Goal: Book appointment/travel/reservation

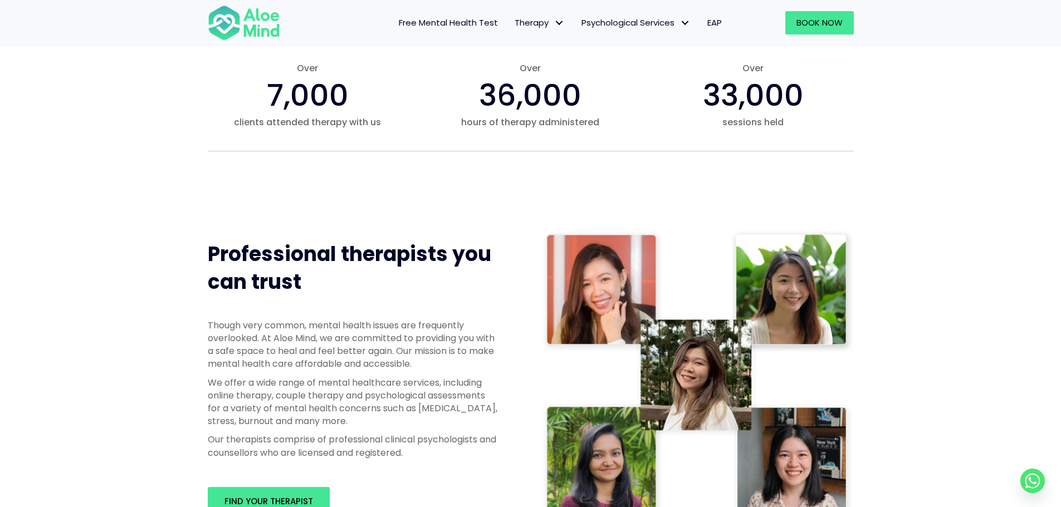
scroll to position [501, 0]
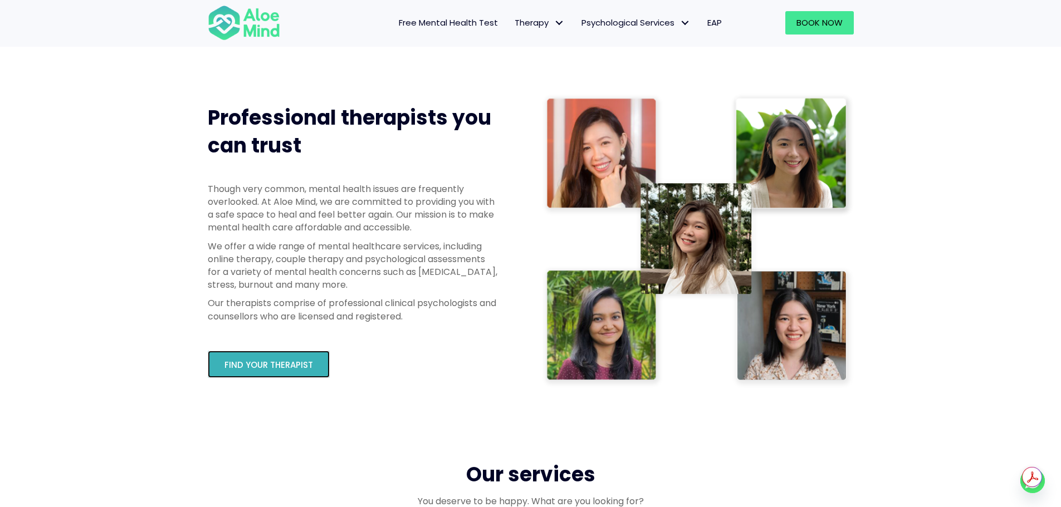
click at [253, 366] on span "Find your therapist" at bounding box center [268, 365] width 89 height 12
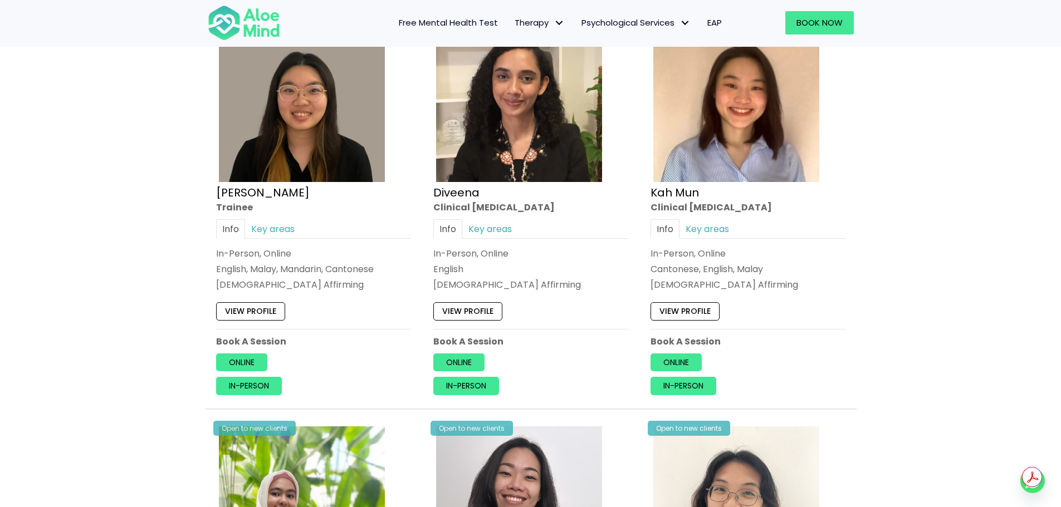
scroll to position [613, 0]
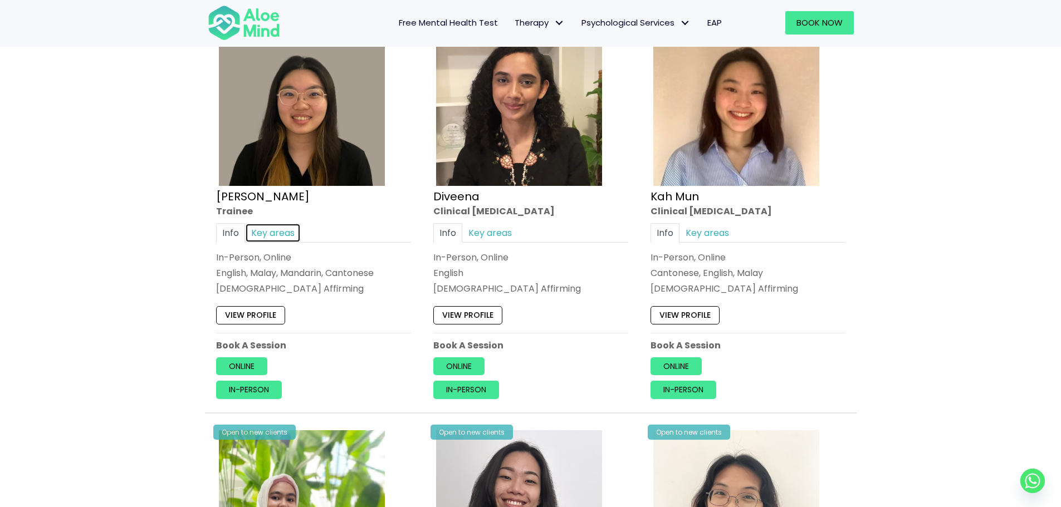
click at [281, 233] on link "Key areas" at bounding box center [273, 232] width 56 height 19
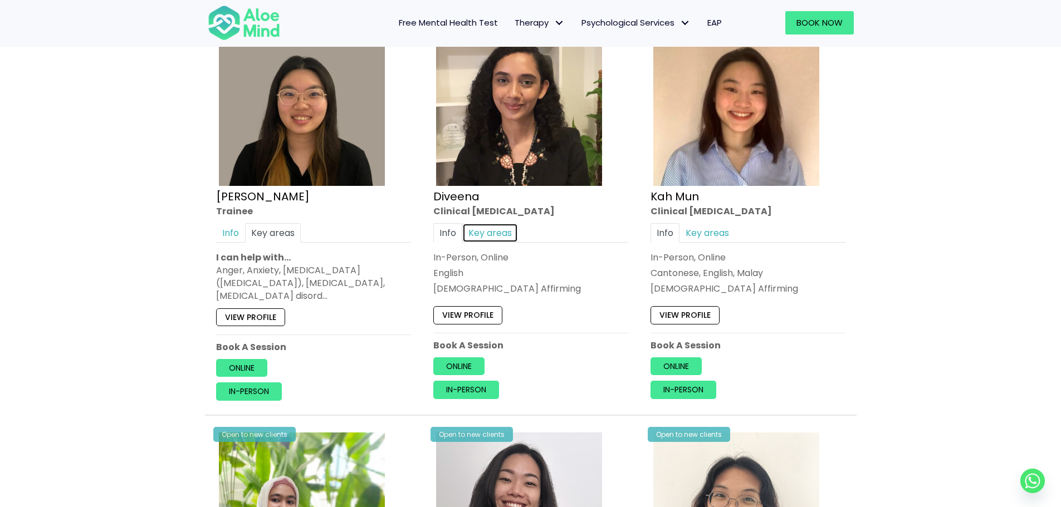
click at [504, 229] on link "Key areas" at bounding box center [490, 232] width 56 height 19
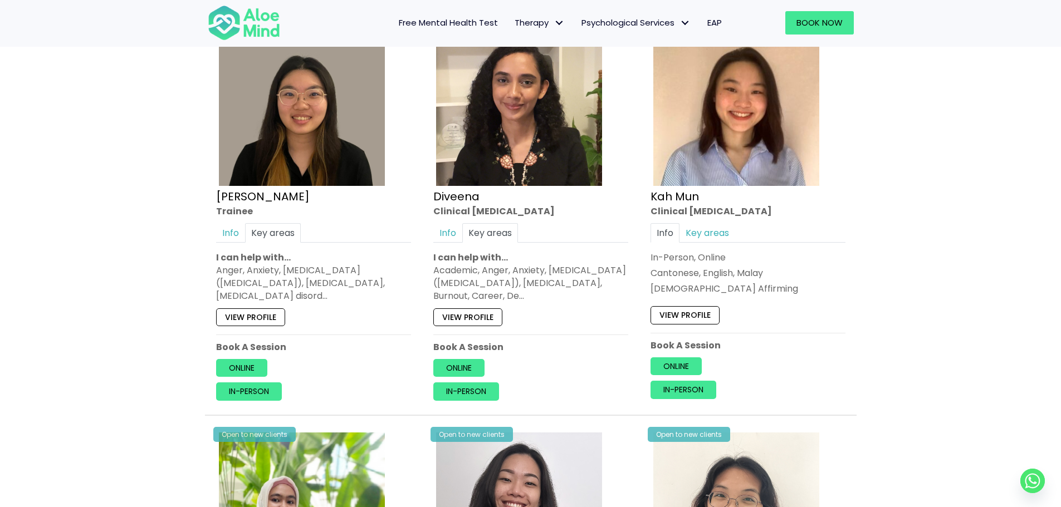
click at [742, 229] on div "Info Key areas" at bounding box center [747, 232] width 195 height 19
click at [728, 233] on link "Key areas" at bounding box center [707, 232] width 56 height 19
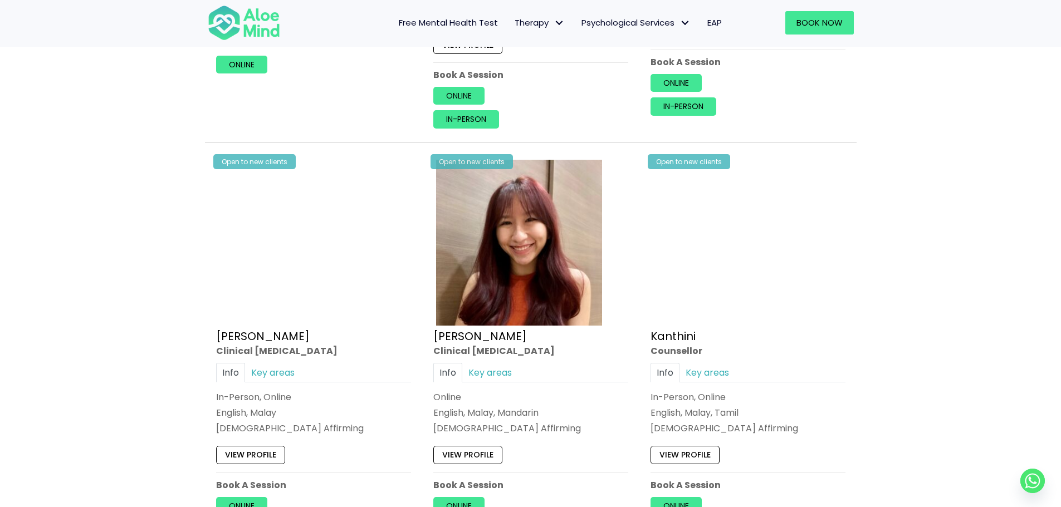
scroll to position [1336, 0]
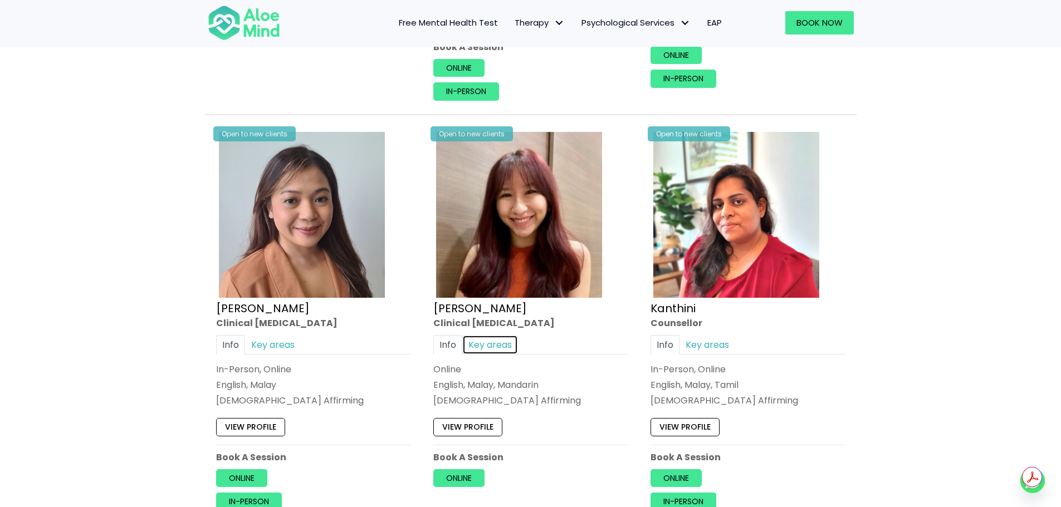
click at [492, 335] on link "Key areas" at bounding box center [490, 344] width 56 height 19
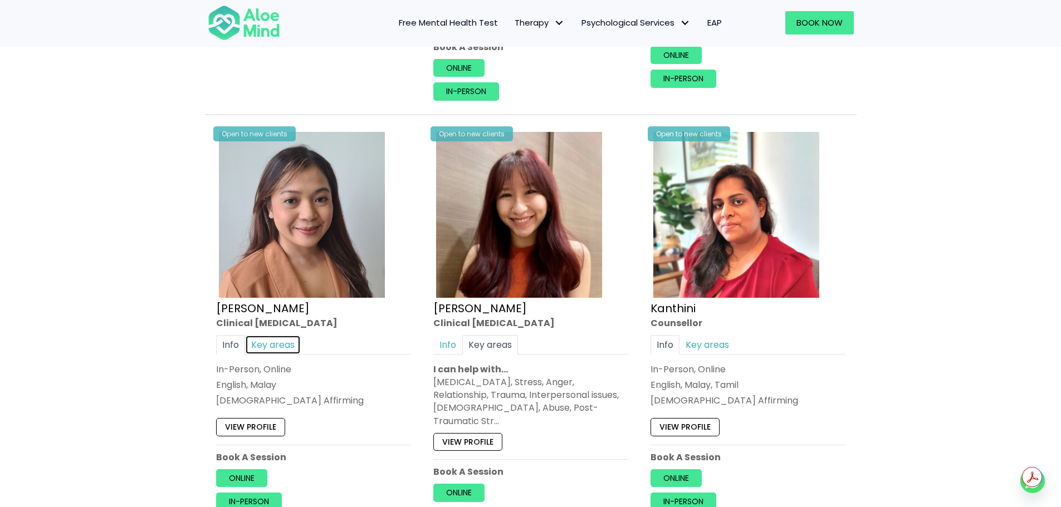
click at [270, 344] on link "Key areas" at bounding box center [273, 344] width 56 height 19
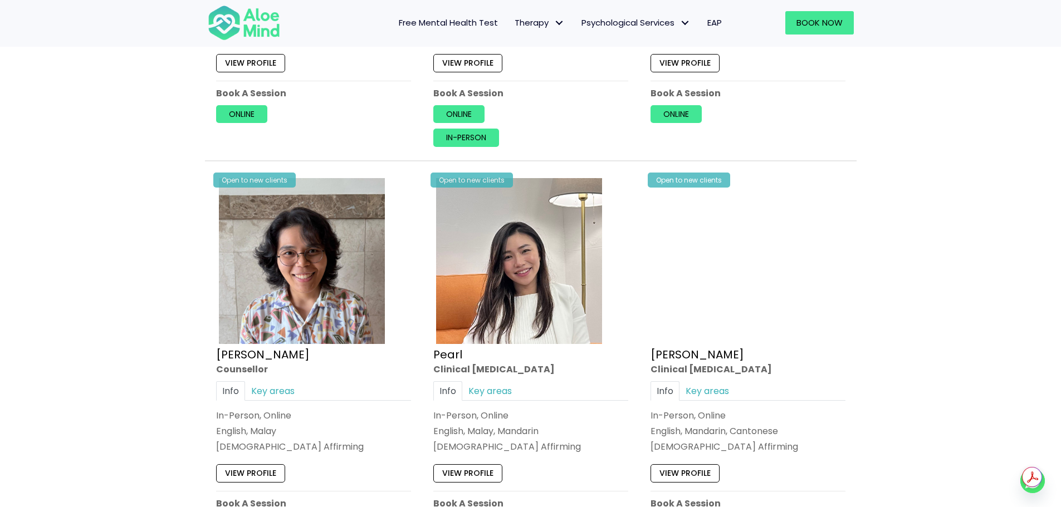
scroll to position [2116, 0]
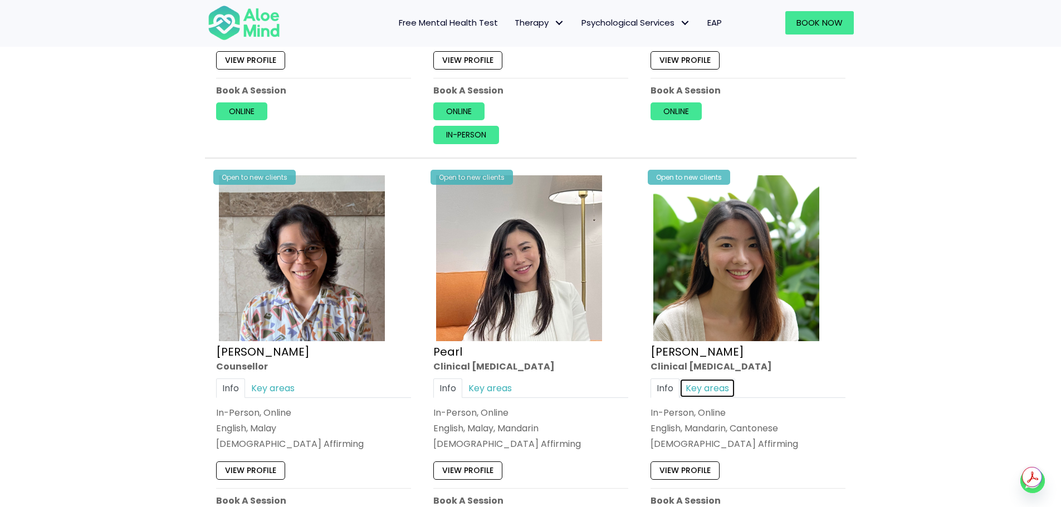
click at [711, 386] on link "Key areas" at bounding box center [707, 388] width 56 height 19
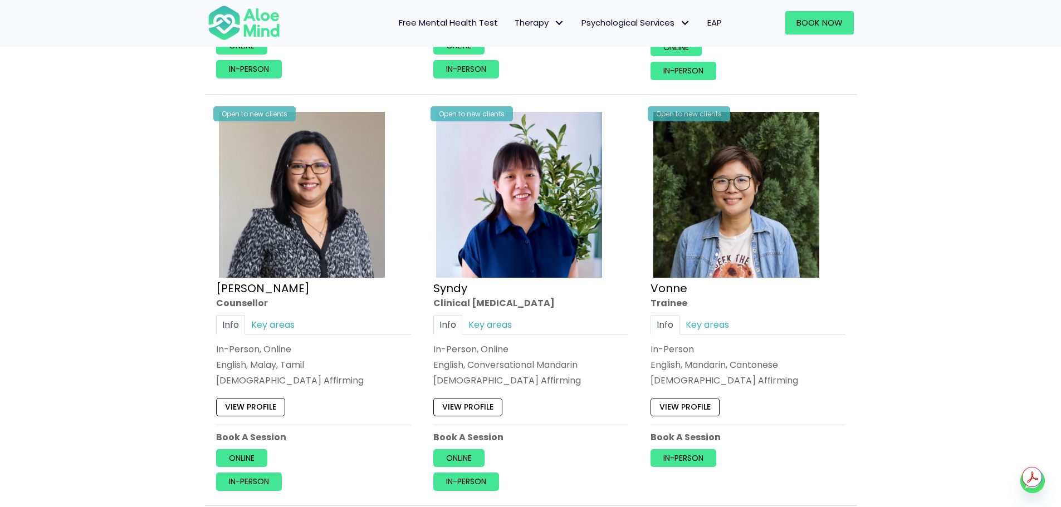
scroll to position [2617, 0]
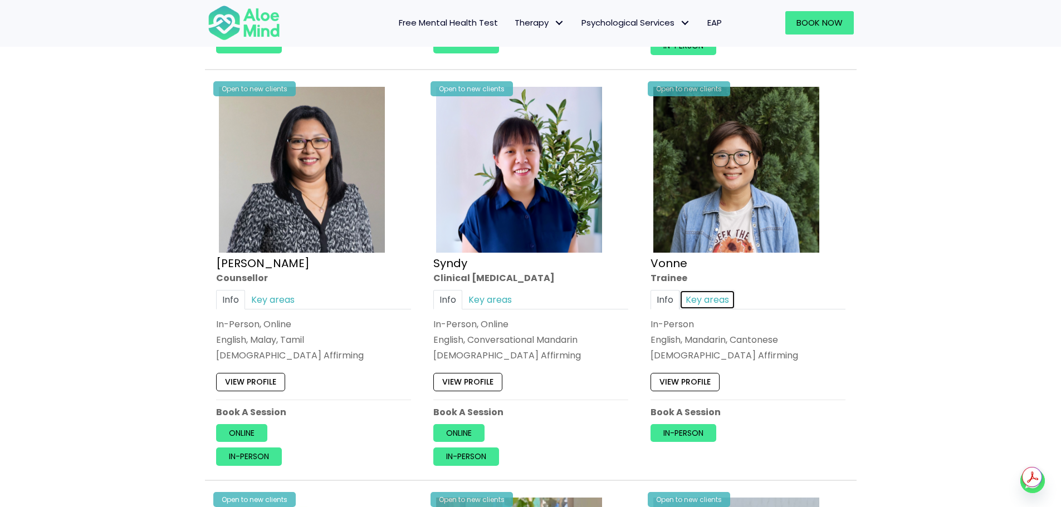
click at [710, 300] on link "Key areas" at bounding box center [707, 299] width 56 height 19
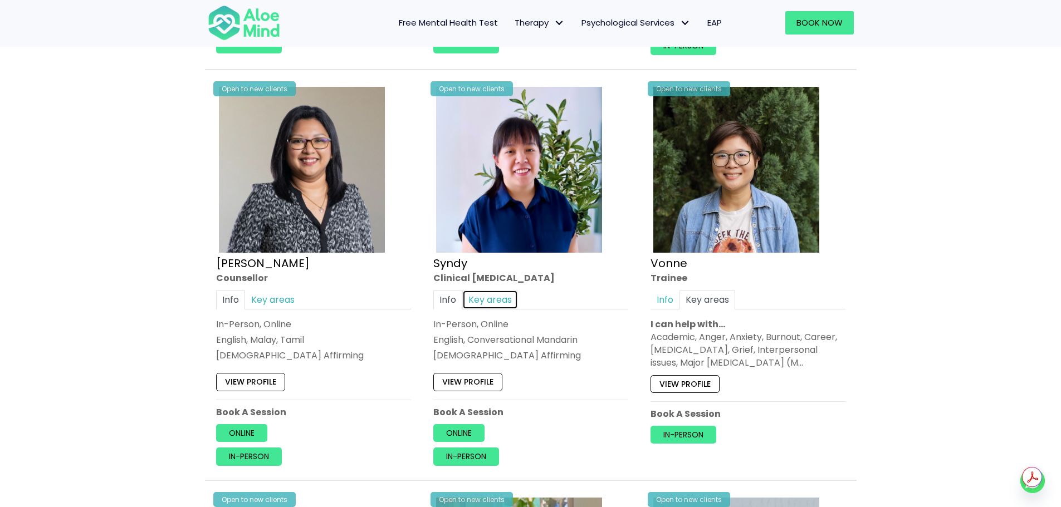
click at [498, 300] on link "Key areas" at bounding box center [490, 299] width 56 height 19
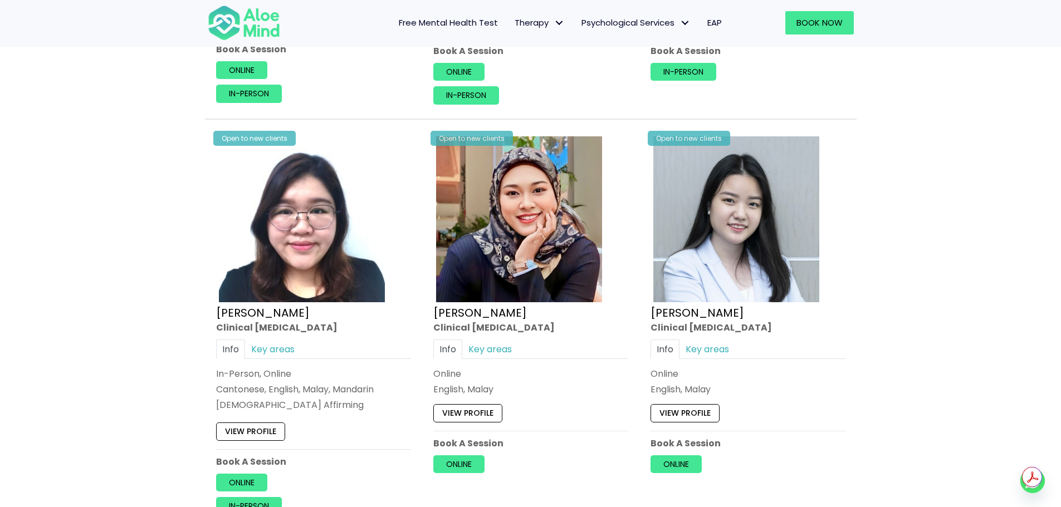
scroll to position [3007, 0]
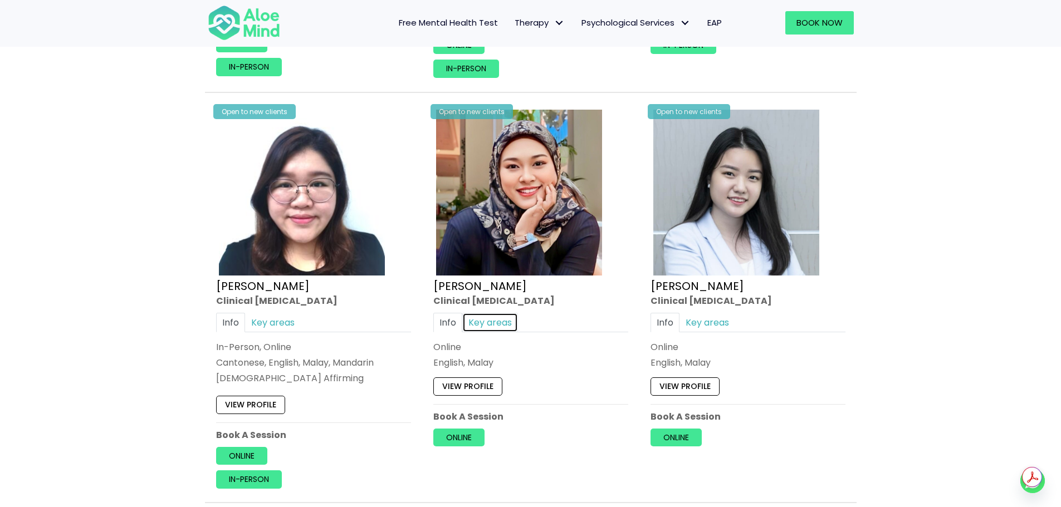
click at [499, 326] on link "Key areas" at bounding box center [490, 322] width 56 height 19
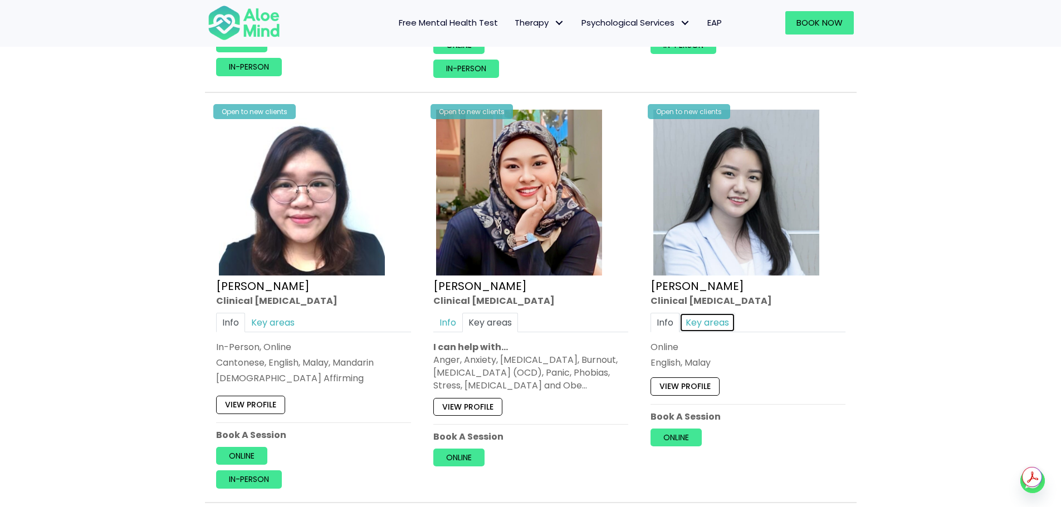
click at [729, 320] on link "Key areas" at bounding box center [707, 322] width 56 height 19
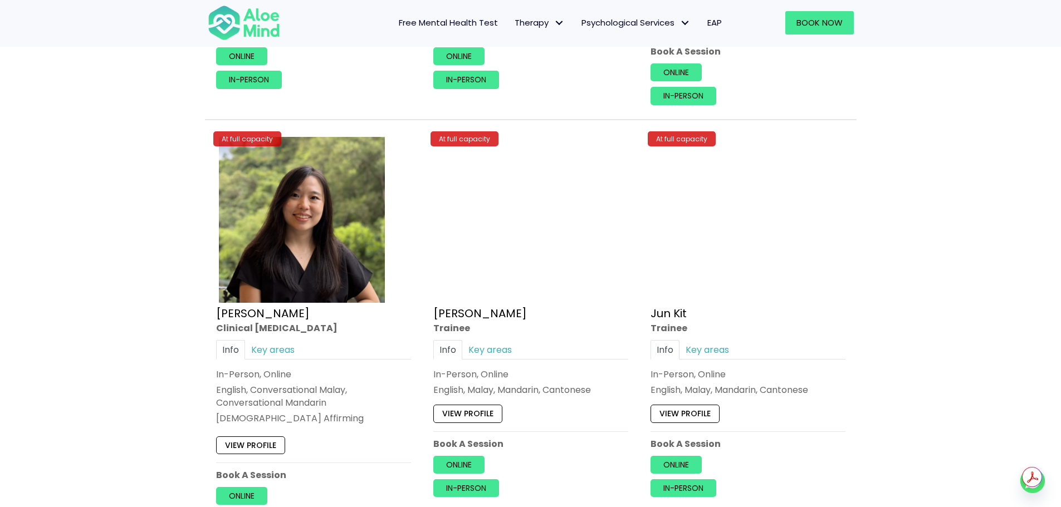
scroll to position [3842, 0]
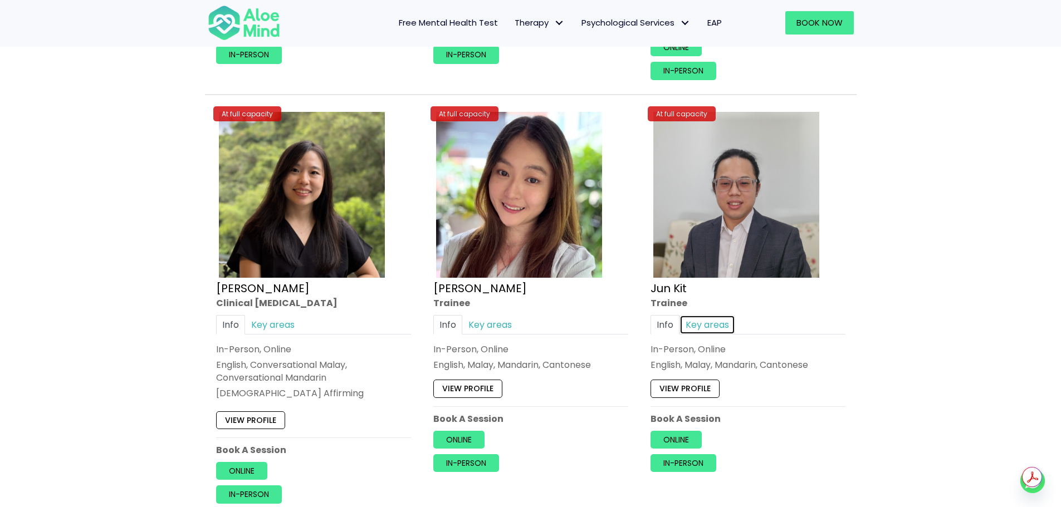
click at [714, 331] on link "Key areas" at bounding box center [707, 324] width 56 height 19
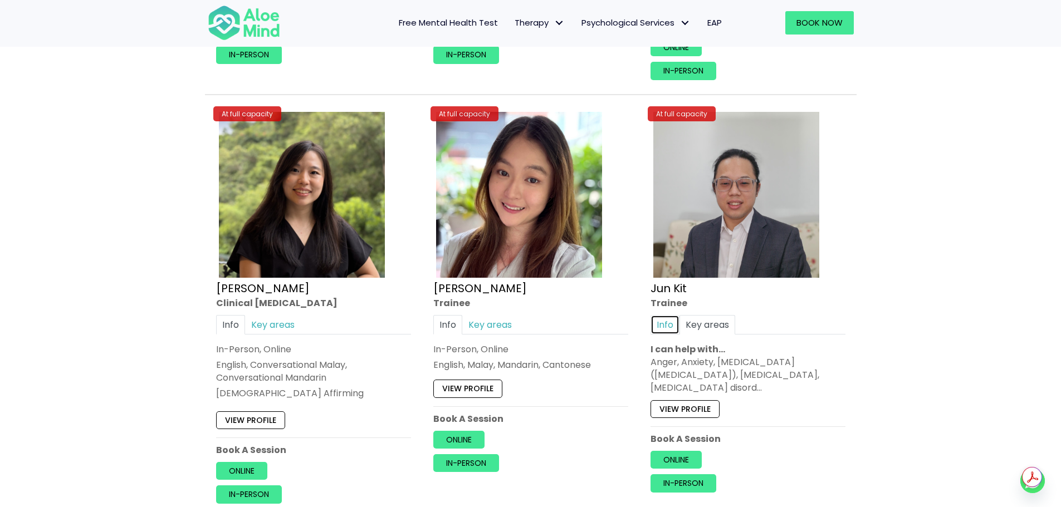
click at [674, 321] on link "Info" at bounding box center [664, 324] width 29 height 19
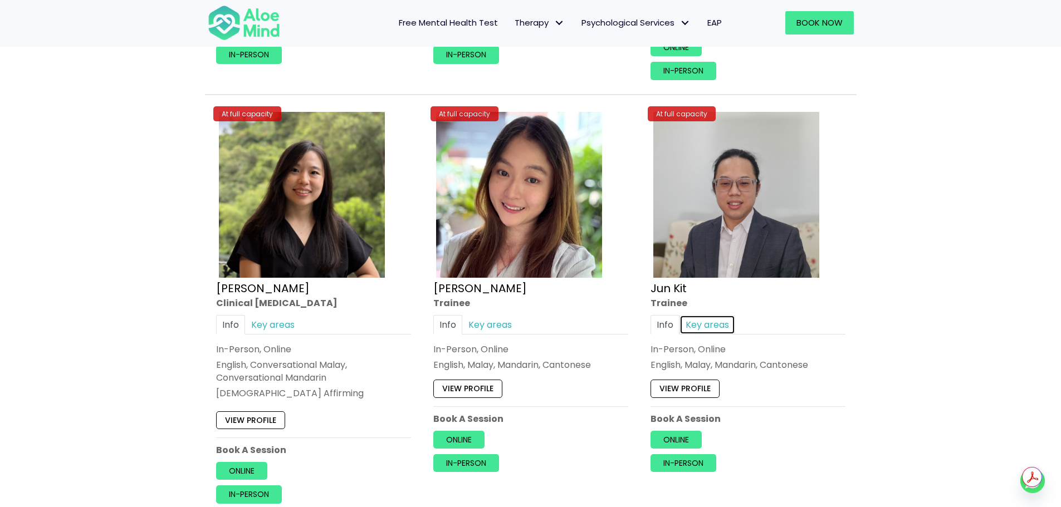
click at [712, 319] on link "Key areas" at bounding box center [707, 324] width 56 height 19
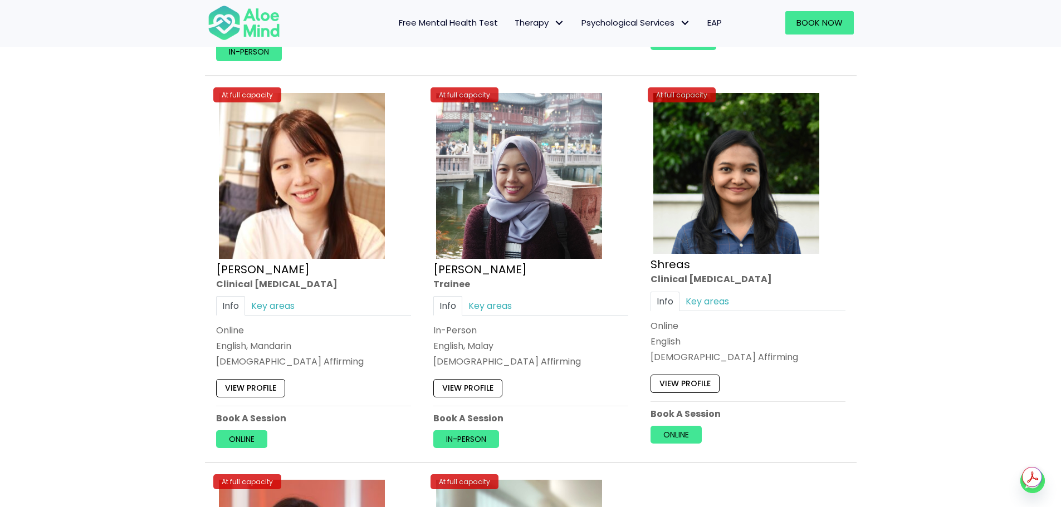
scroll to position [4288, 0]
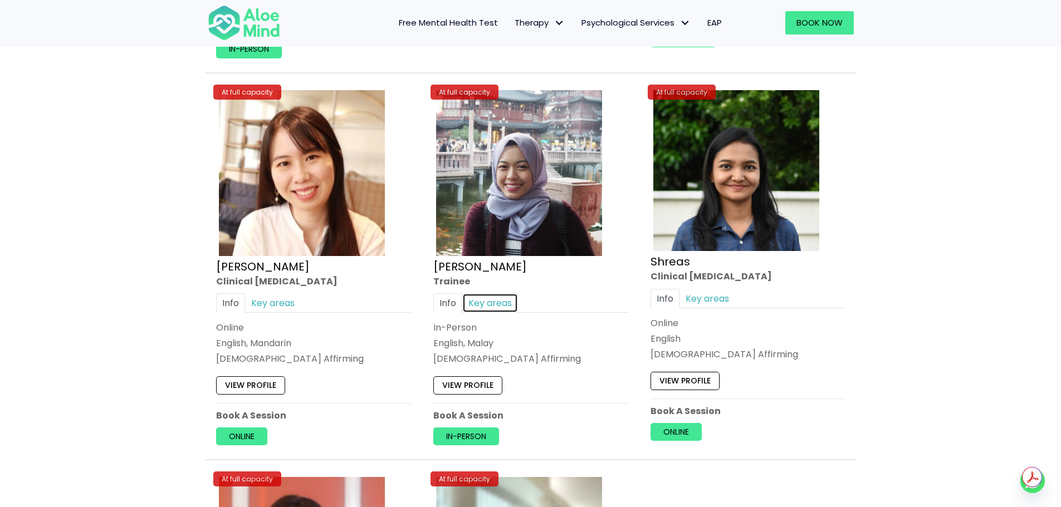
click at [493, 305] on link "Key areas" at bounding box center [490, 302] width 56 height 19
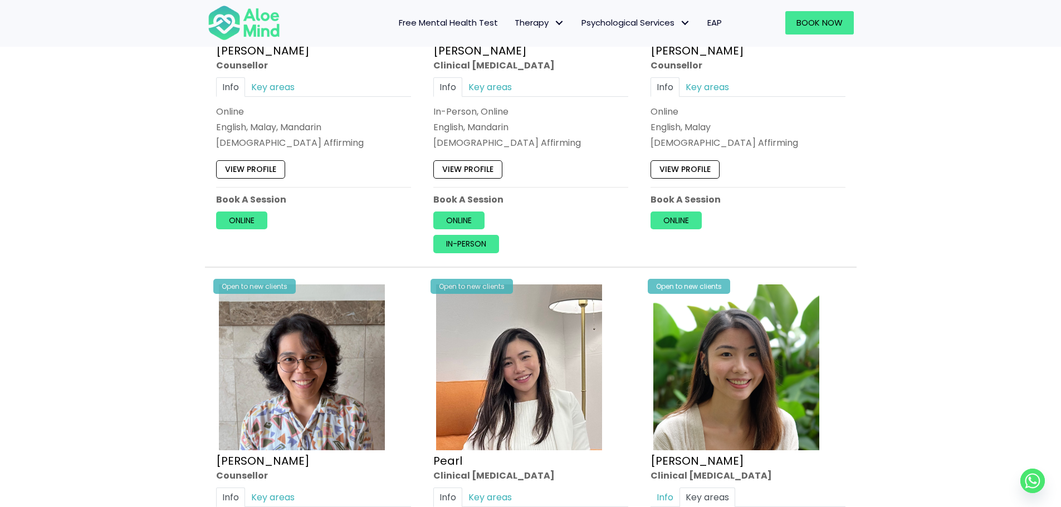
scroll to position [1893, 0]
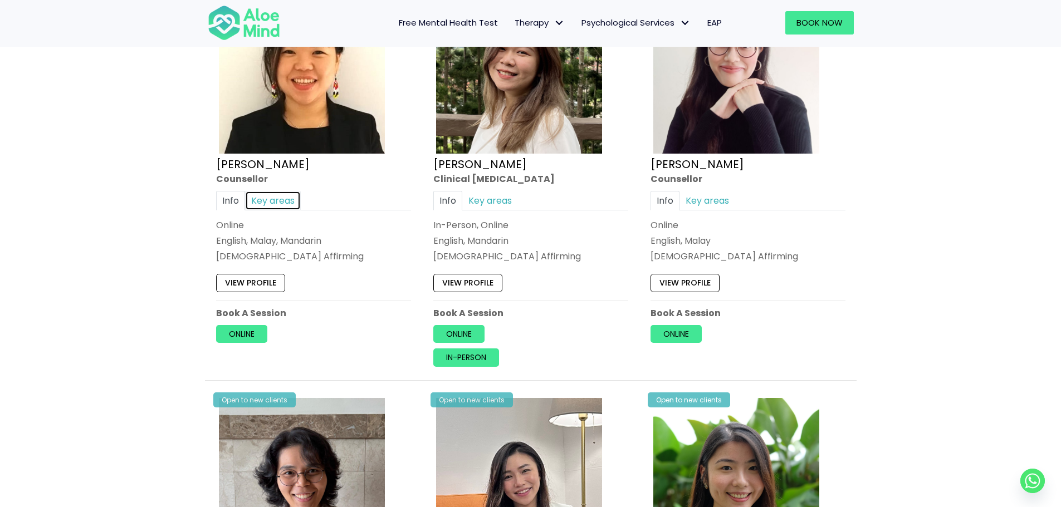
click at [273, 203] on link "Key areas" at bounding box center [273, 200] width 56 height 19
click at [503, 197] on link "Key areas" at bounding box center [490, 200] width 56 height 19
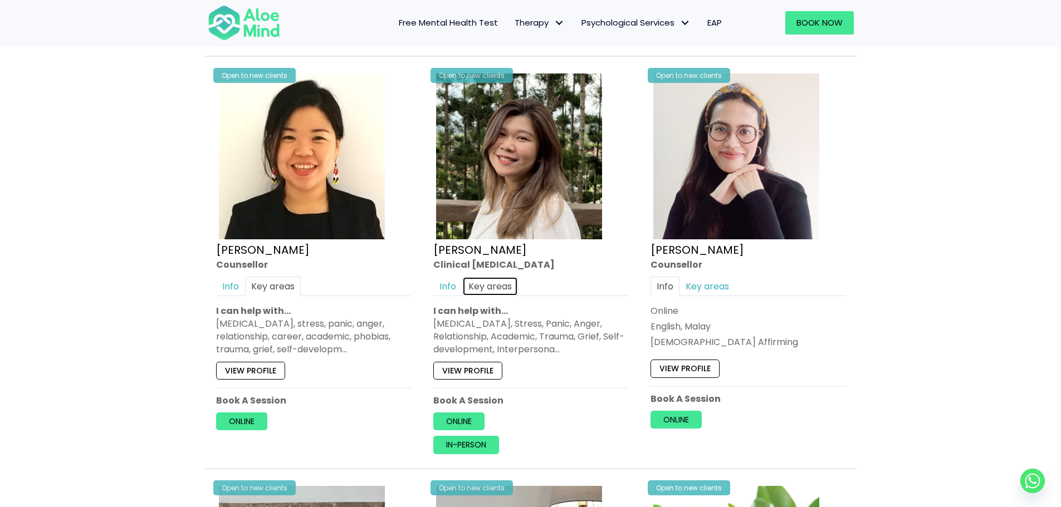
scroll to position [1782, 0]
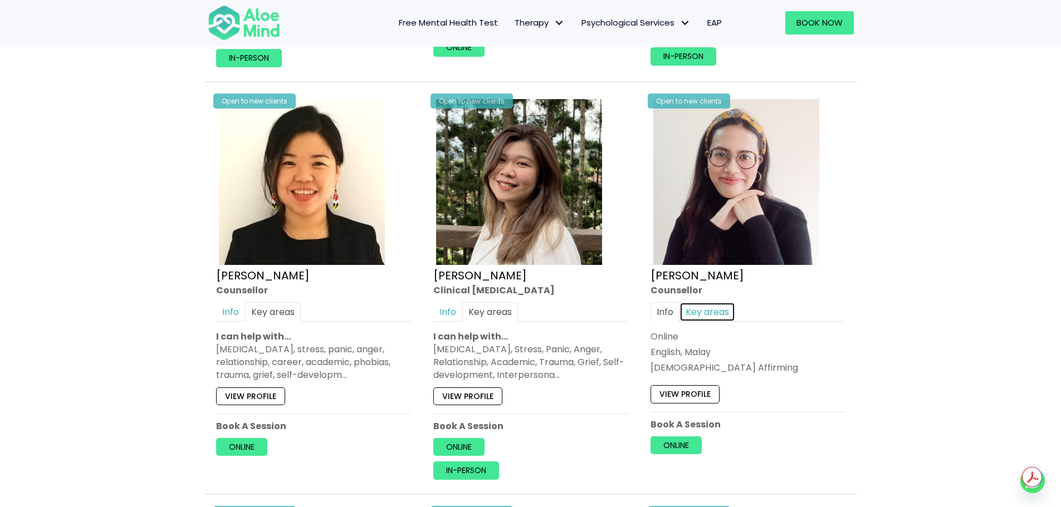
click at [708, 317] on link "Key areas" at bounding box center [707, 311] width 56 height 19
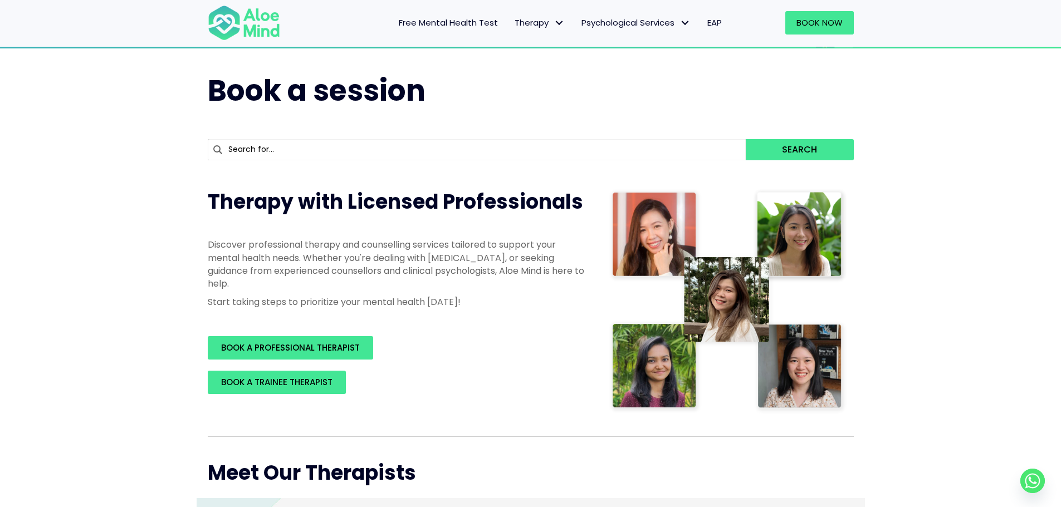
scroll to position [0, 0]
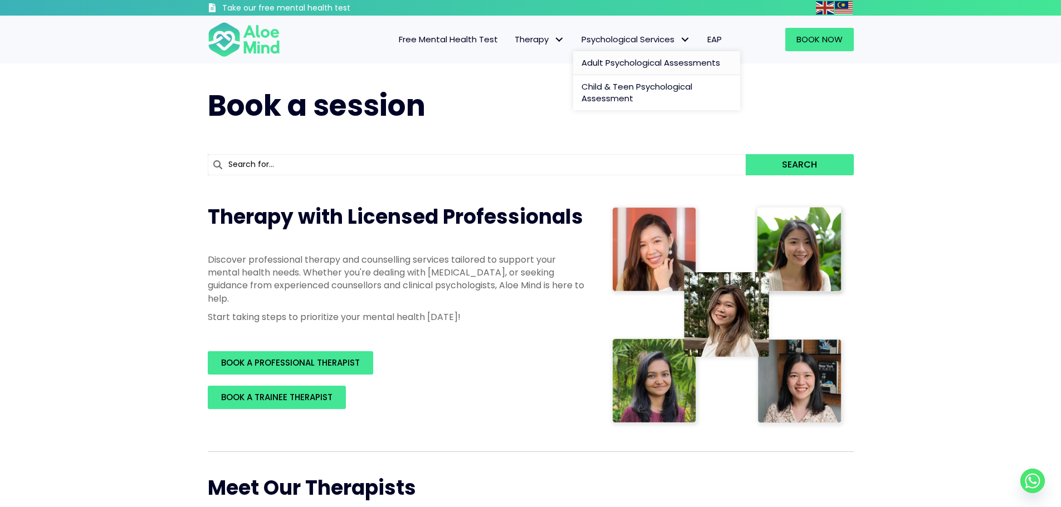
click at [625, 62] on span "Adult Psychological Assessments" at bounding box center [650, 63] width 139 height 12
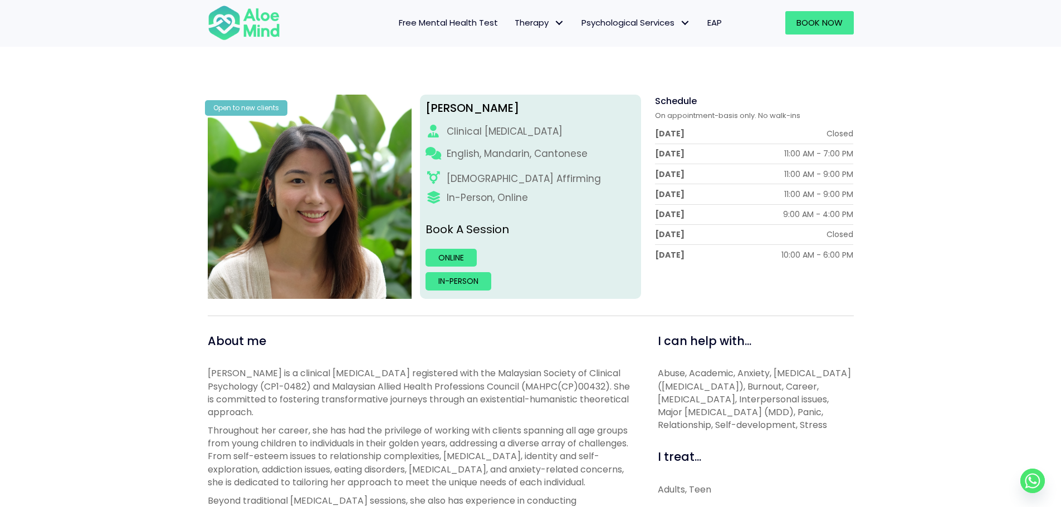
scroll to position [111, 0]
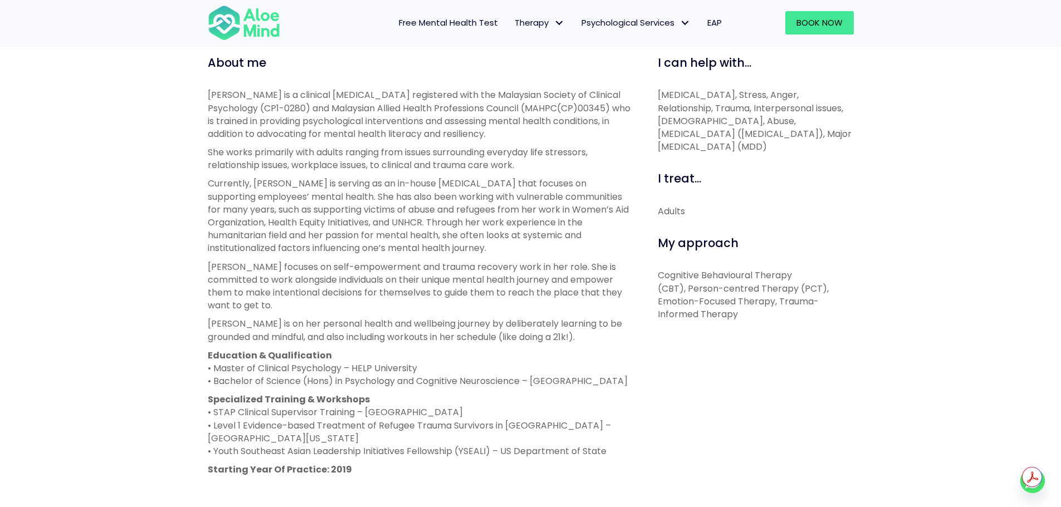
scroll to position [390, 0]
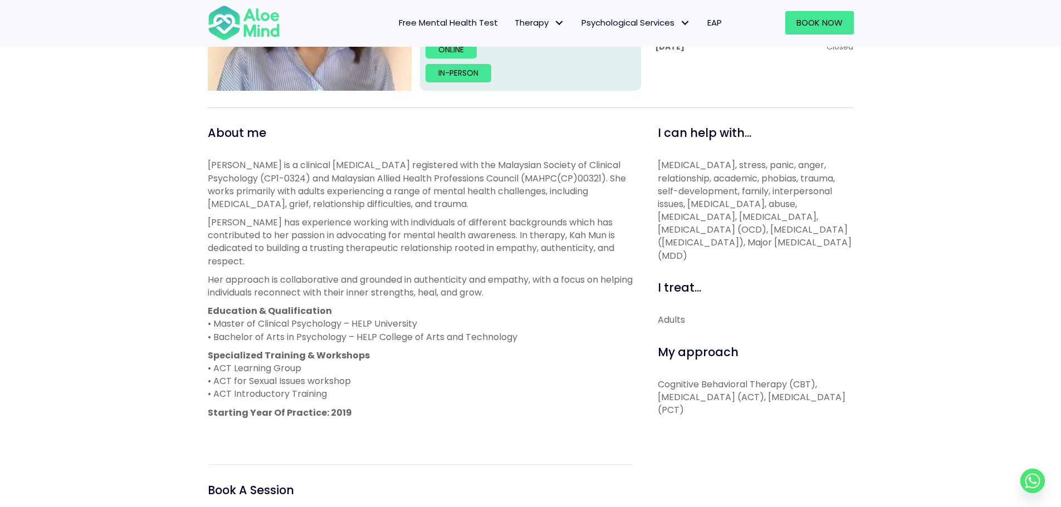
scroll to position [334, 0]
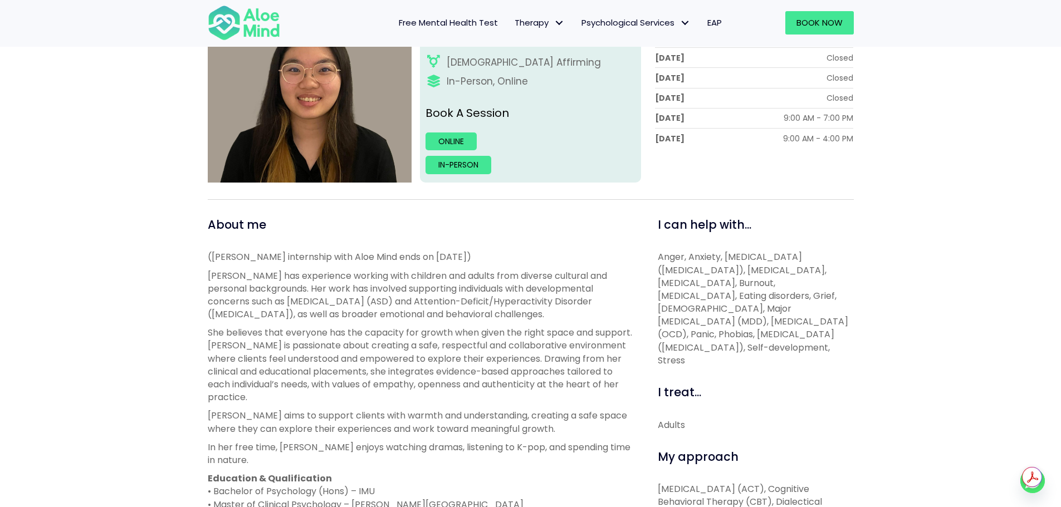
scroll to position [278, 0]
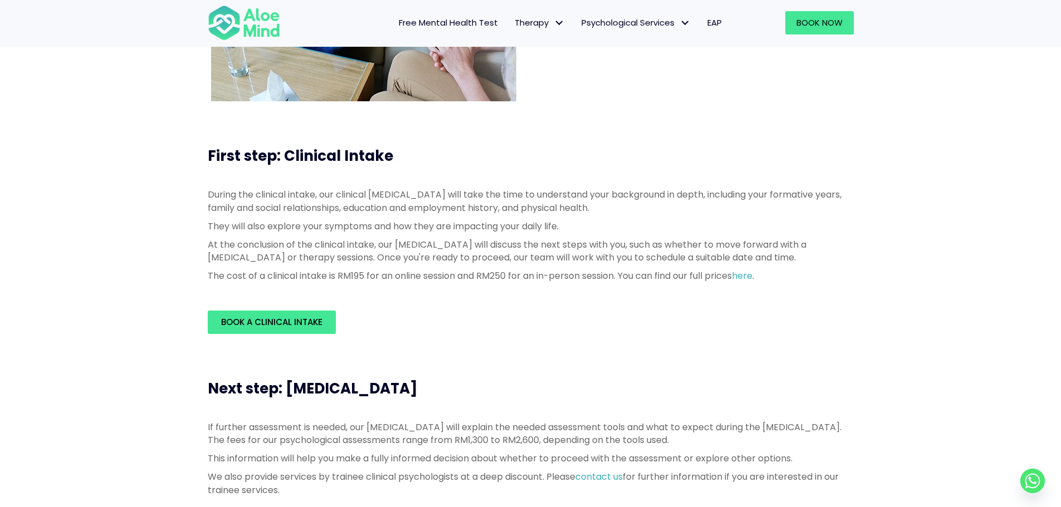
scroll to position [223, 0]
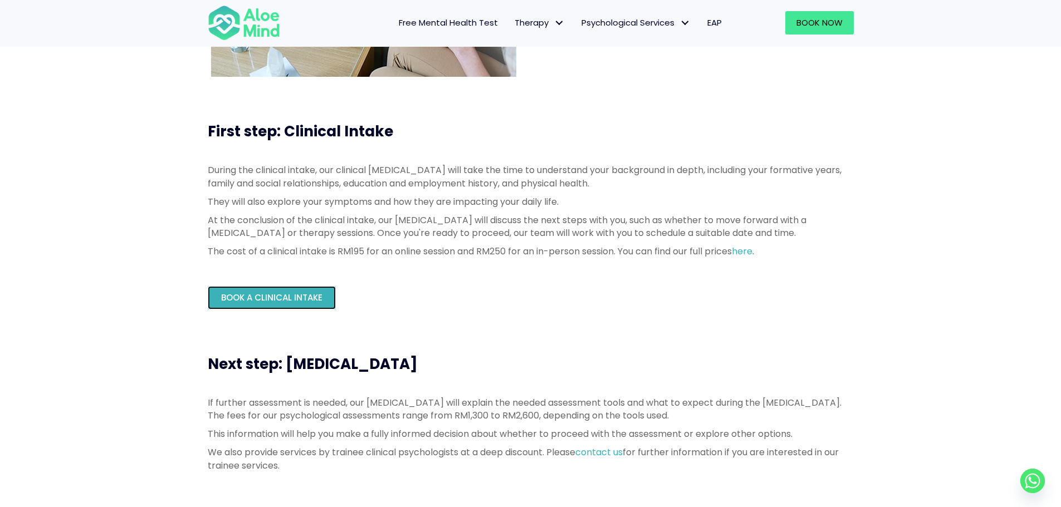
click at [292, 293] on span "Book a Clinical Intake" at bounding box center [271, 298] width 101 height 12
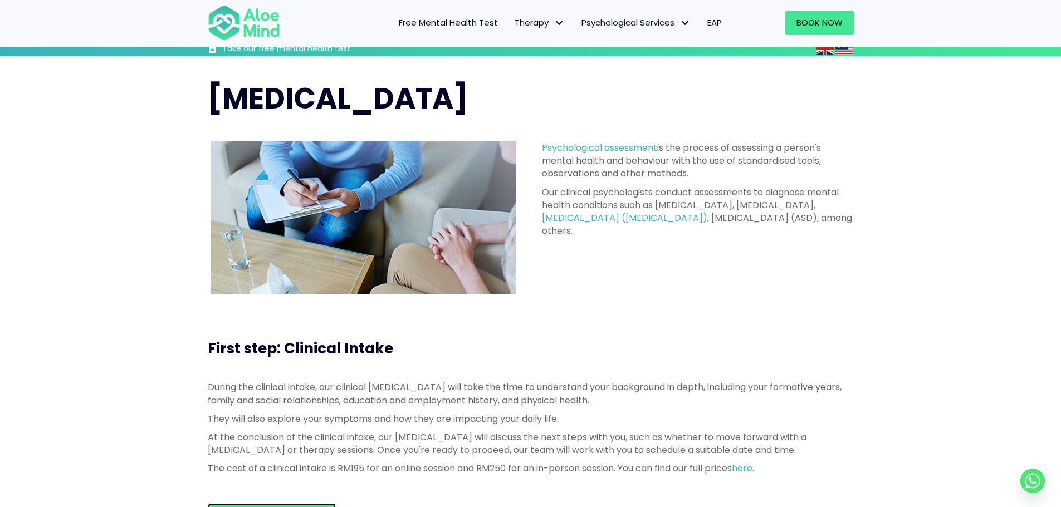
scroll to position [0, 0]
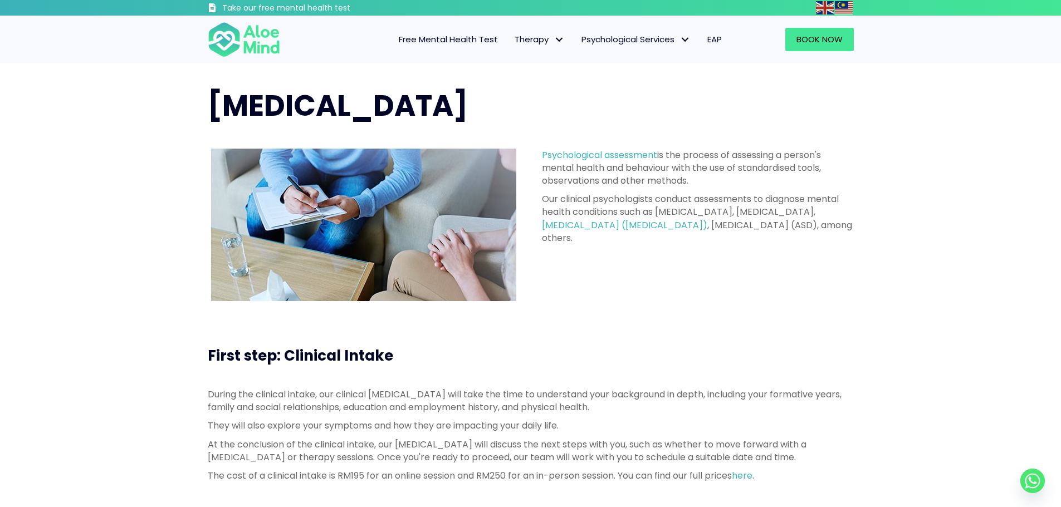
click at [426, 33] on link "Free Mental Health Test" at bounding box center [448, 39] width 116 height 23
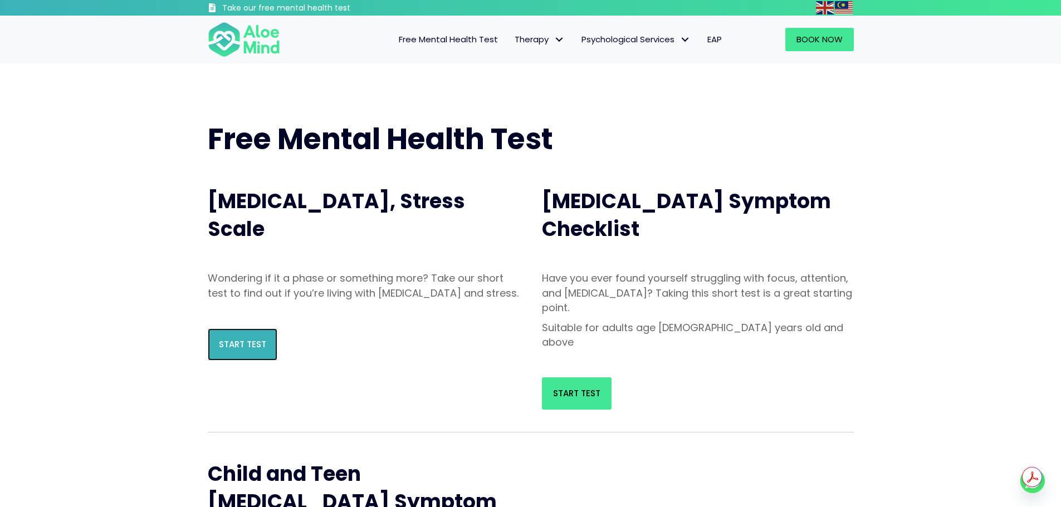
click at [243, 350] on span "Start Test" at bounding box center [242, 345] width 47 height 12
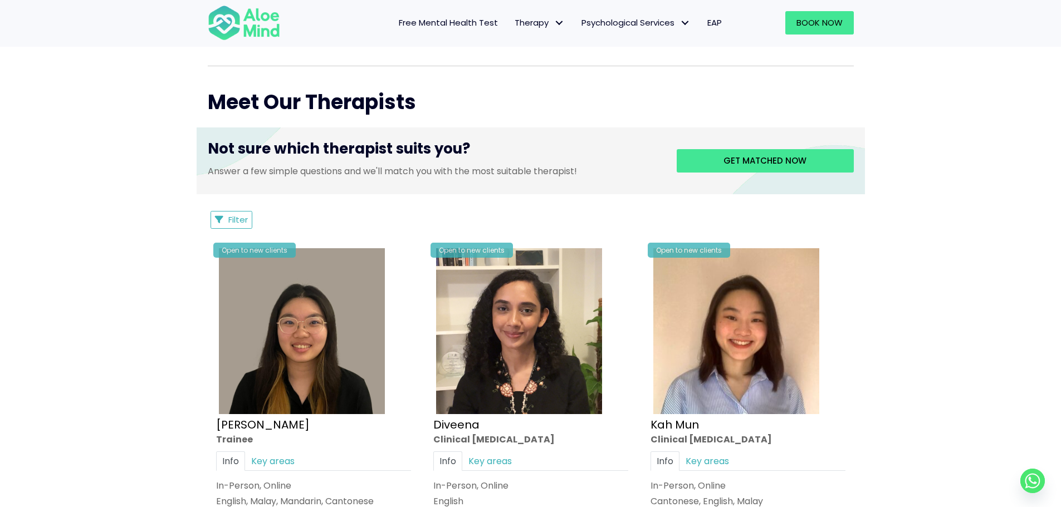
scroll to position [390, 0]
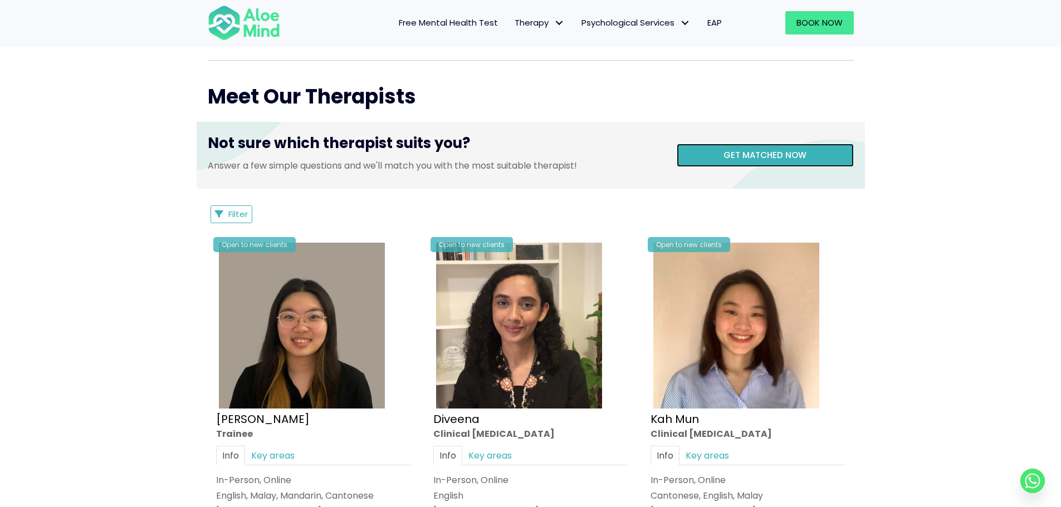
click at [753, 160] on span "Get matched now" at bounding box center [764, 155] width 83 height 12
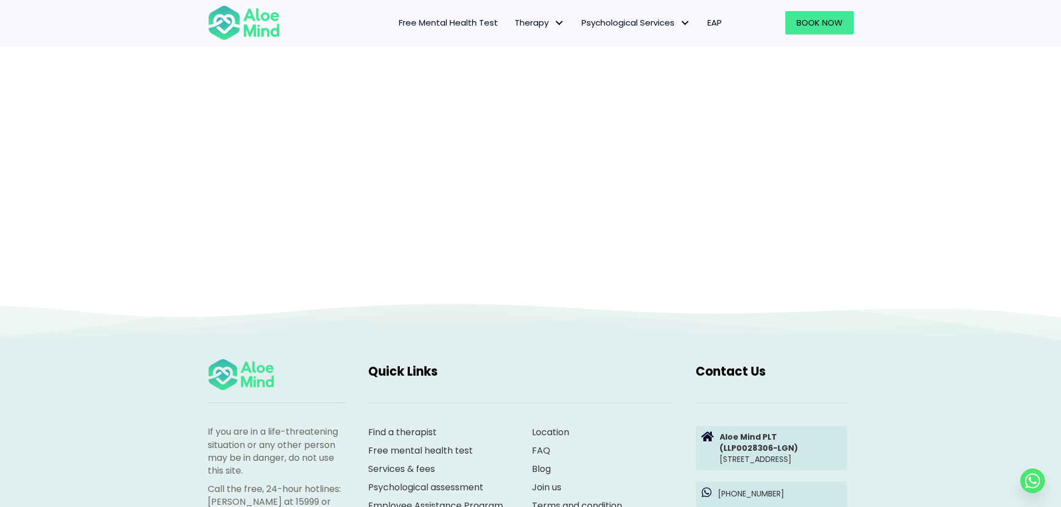
scroll to position [115, 0]
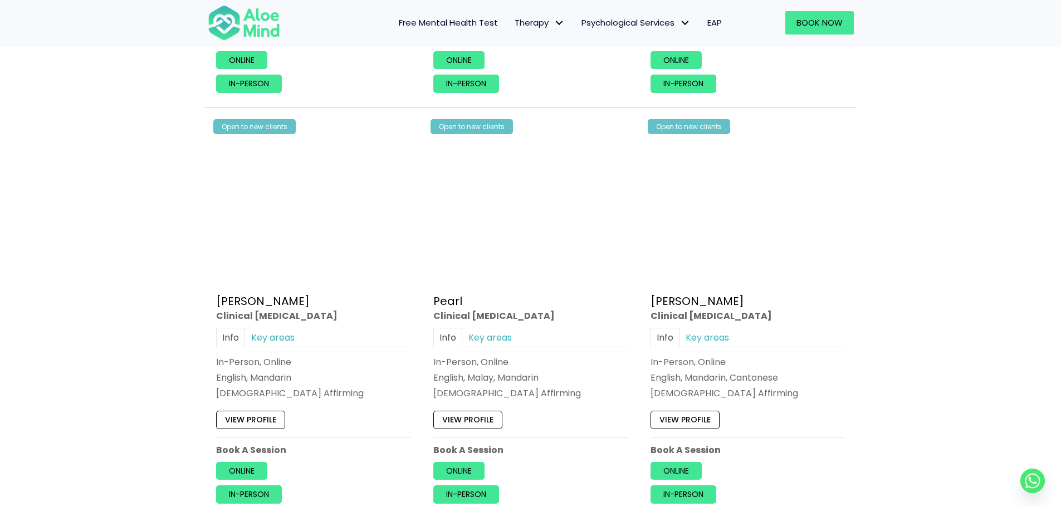
scroll to position [1002, 0]
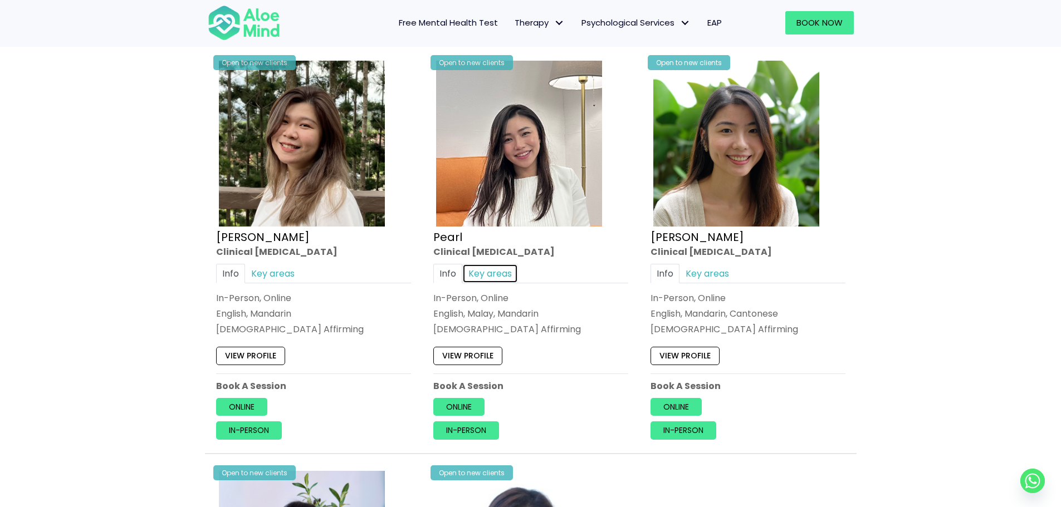
click at [506, 276] on link "Key areas" at bounding box center [490, 273] width 56 height 19
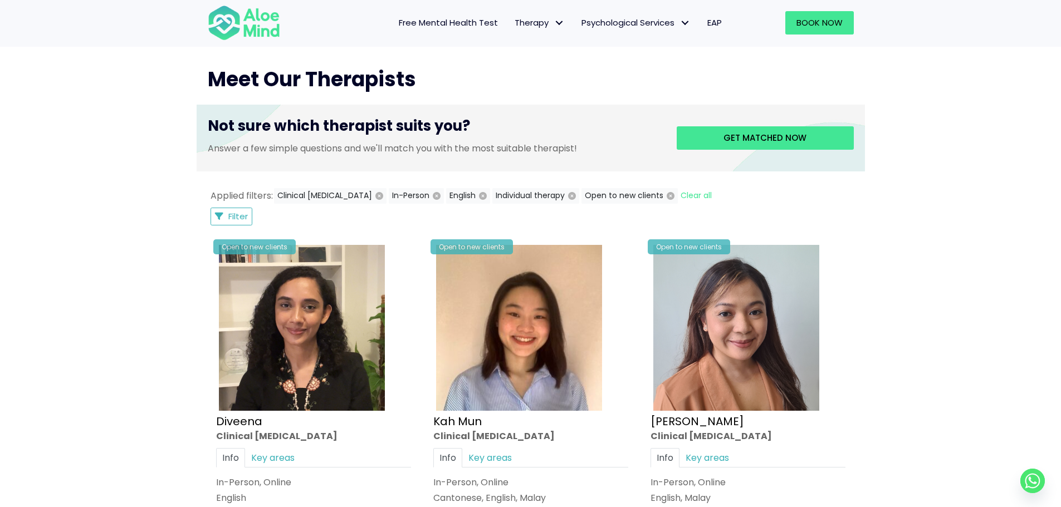
scroll to position [390, 0]
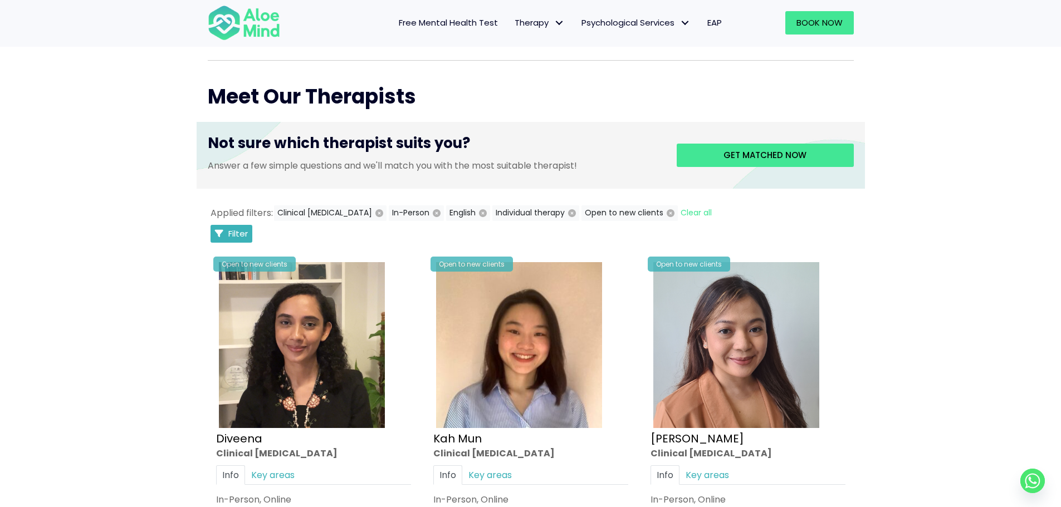
click at [236, 232] on span "Filter" at bounding box center [237, 234] width 19 height 12
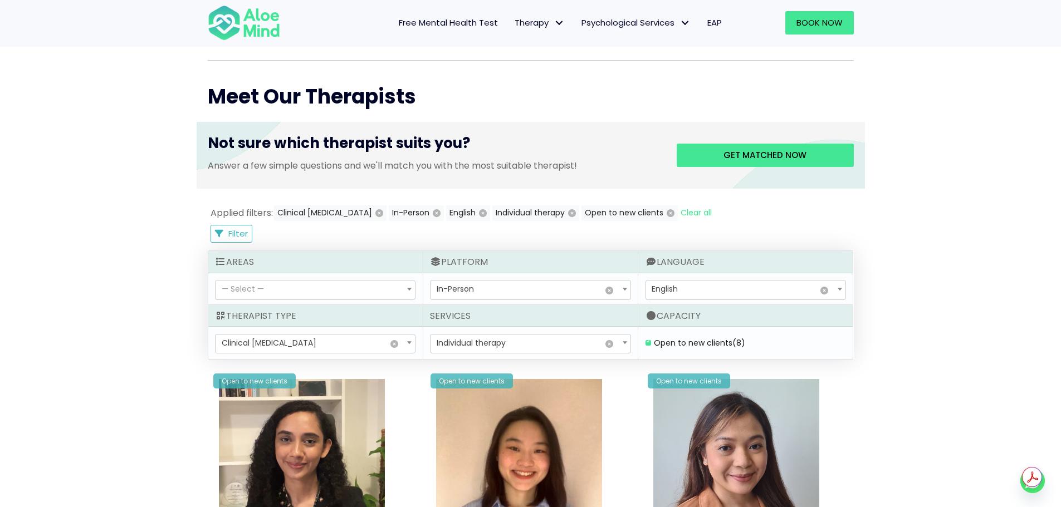
click at [349, 340] on span "× Clinical [MEDICAL_DATA]" at bounding box center [314, 344] width 199 height 19
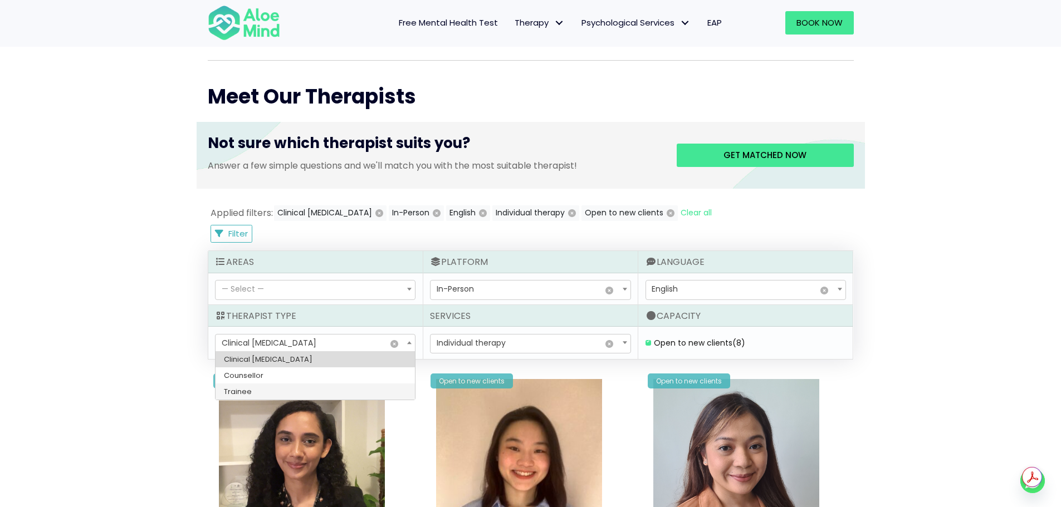
select select "80"
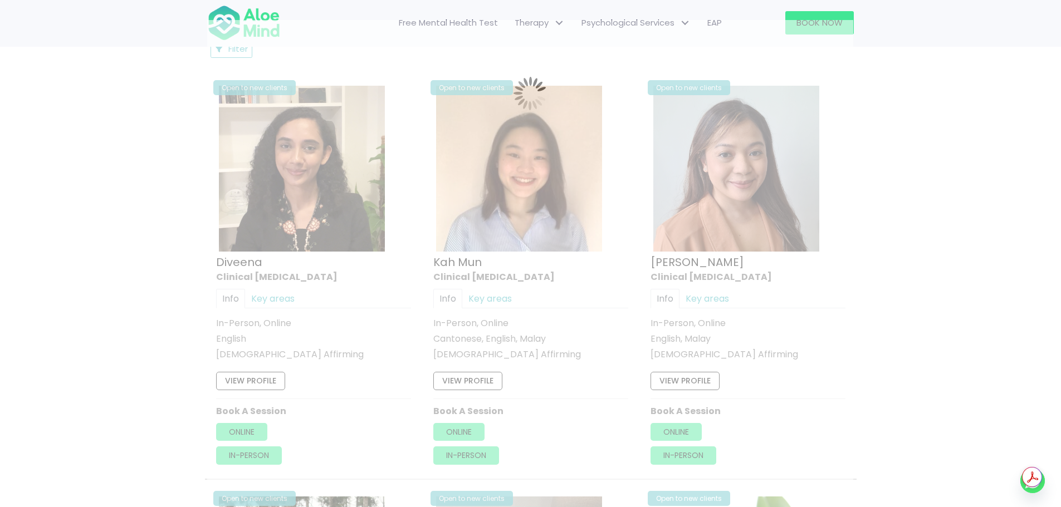
scroll to position [595, 0]
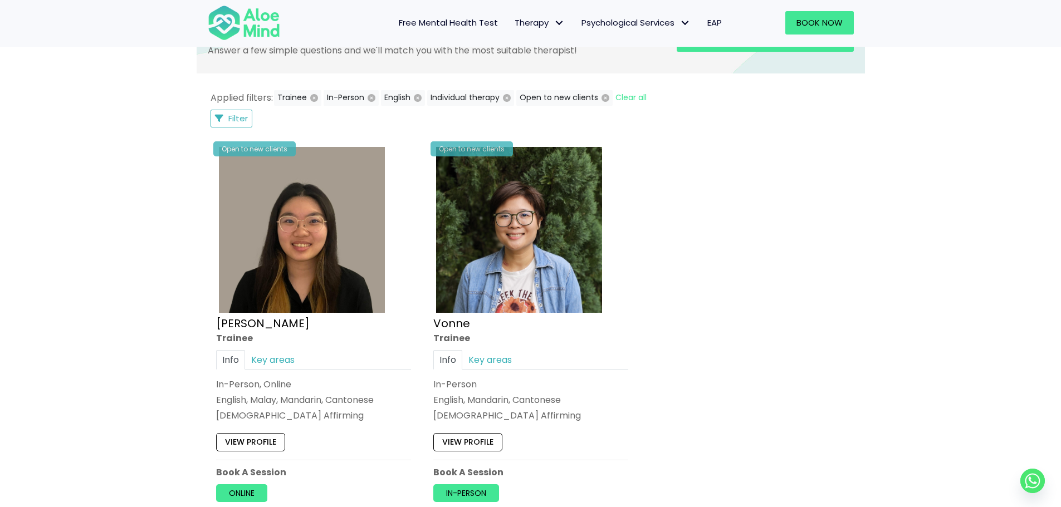
scroll to position [484, 0]
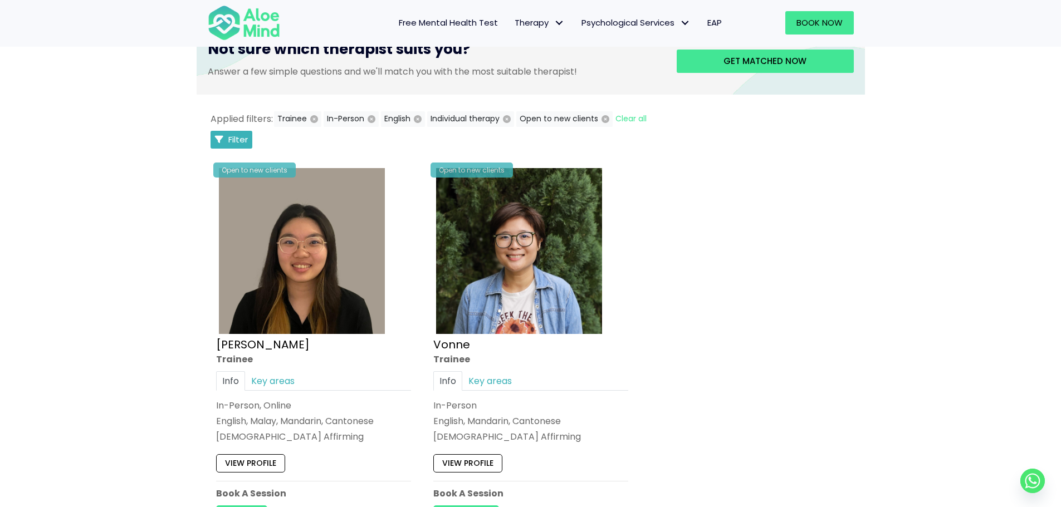
click at [237, 134] on span "Filter" at bounding box center [237, 140] width 19 height 12
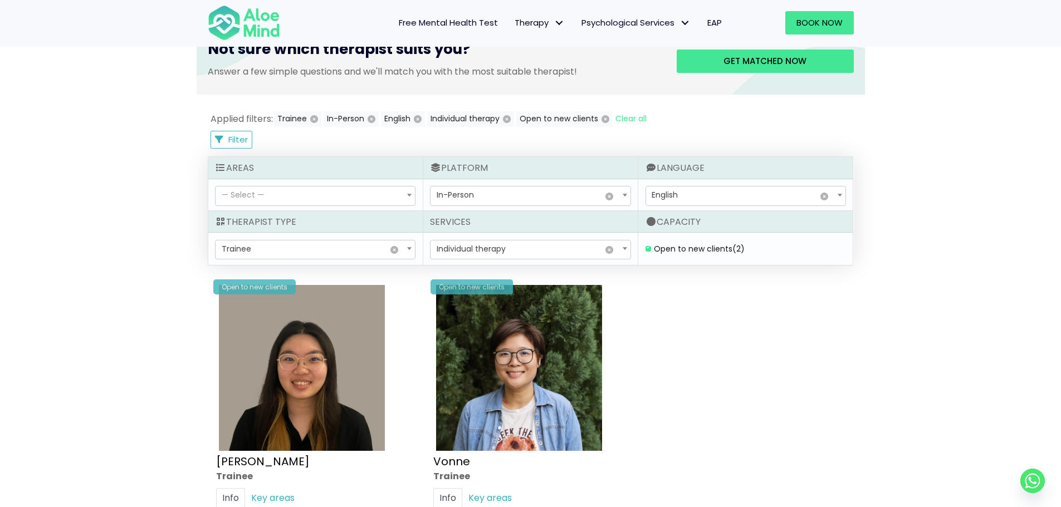
click at [347, 244] on span "× Trainee" at bounding box center [314, 250] width 199 height 19
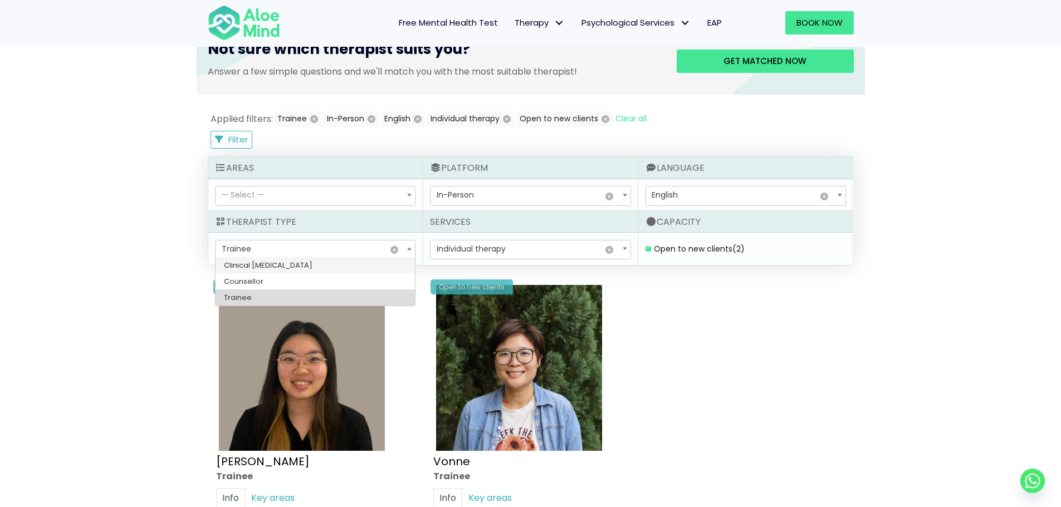
select select "15"
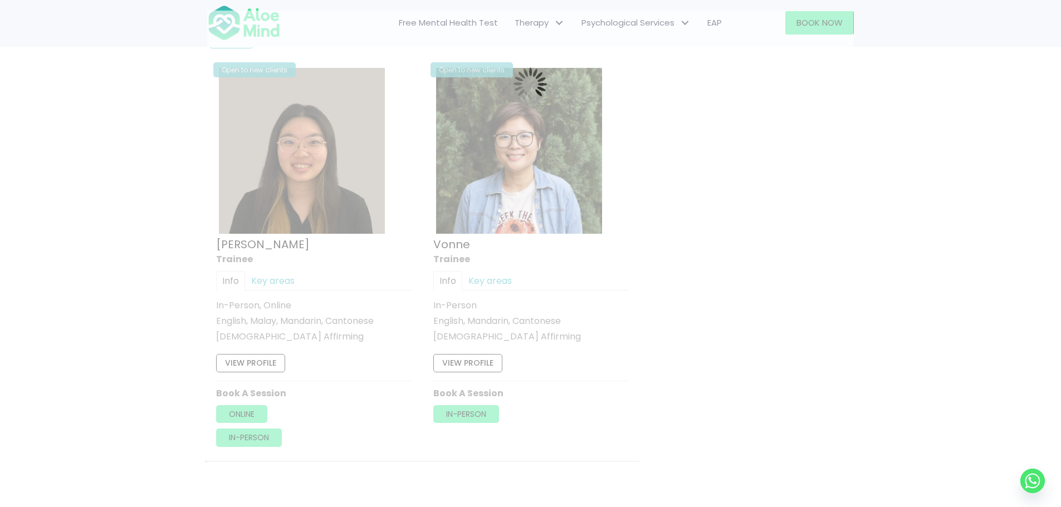
scroll to position [595, 0]
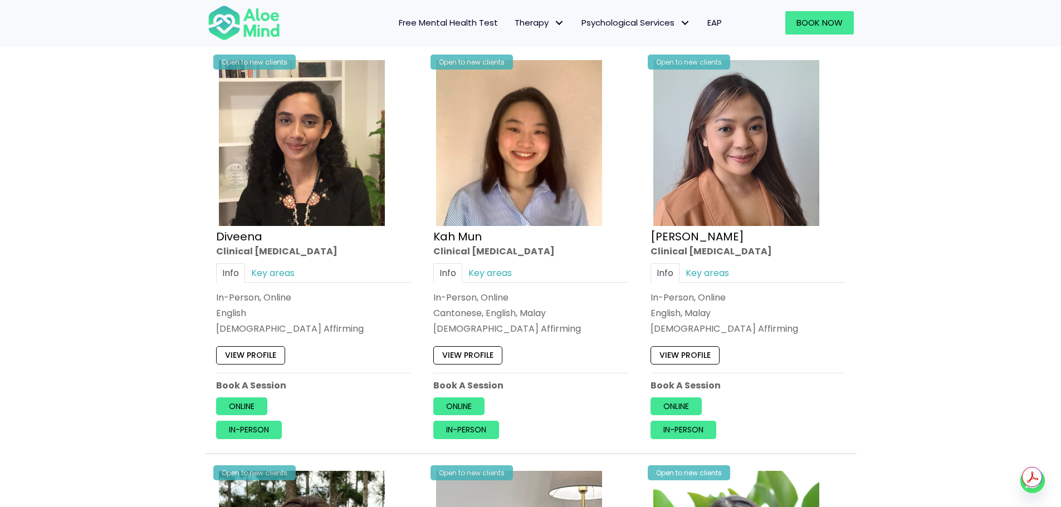
scroll to position [595, 0]
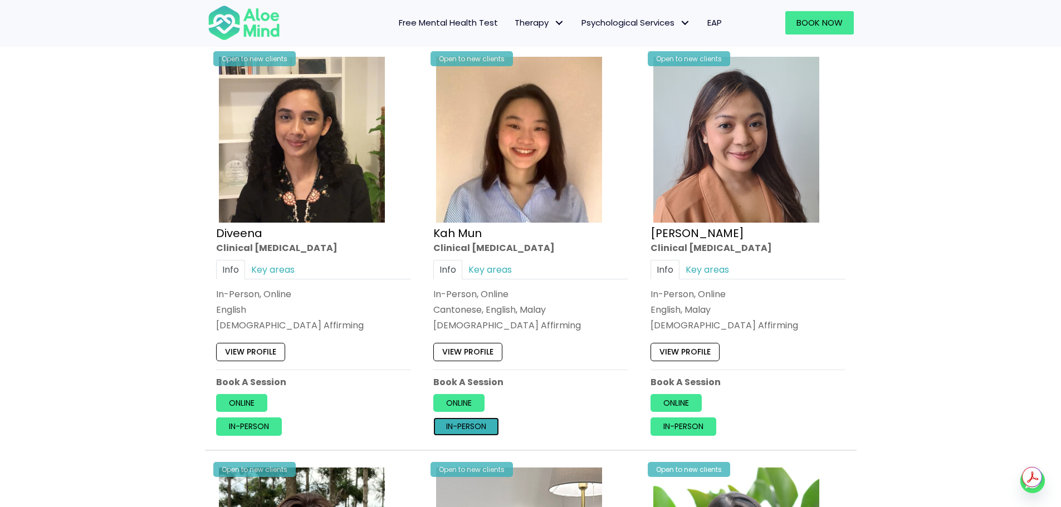
click at [466, 427] on link "In-person" at bounding box center [466, 427] width 66 height 18
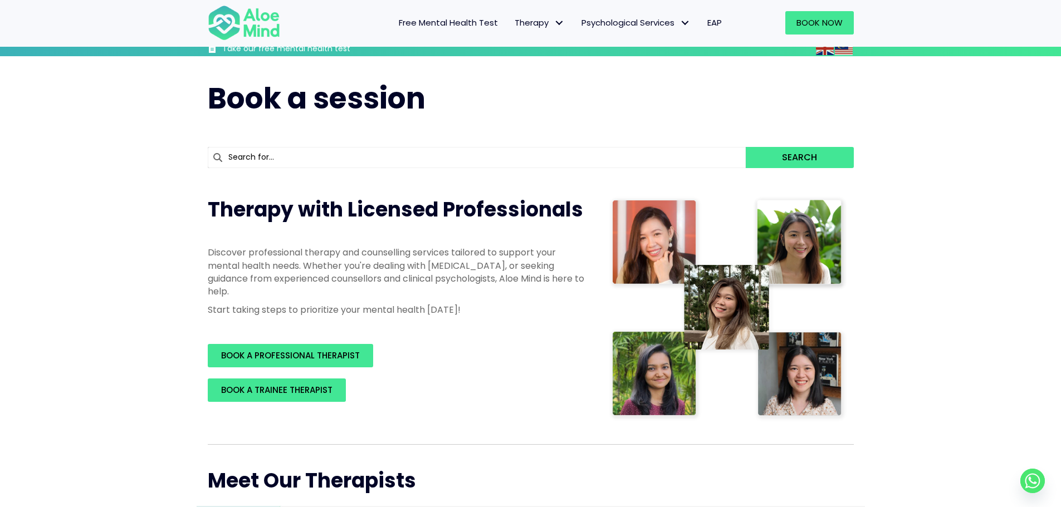
scroll to position [0, 0]
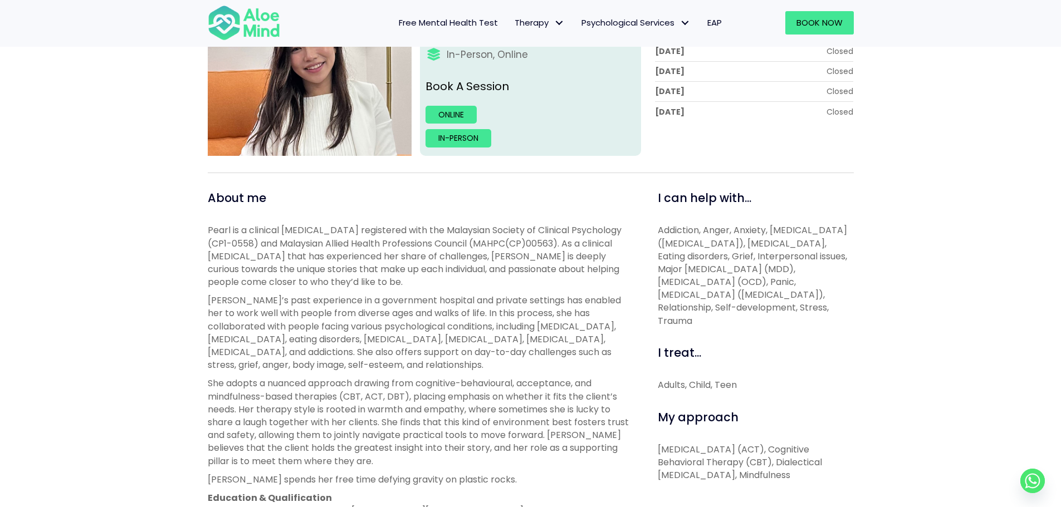
scroll to position [278, 0]
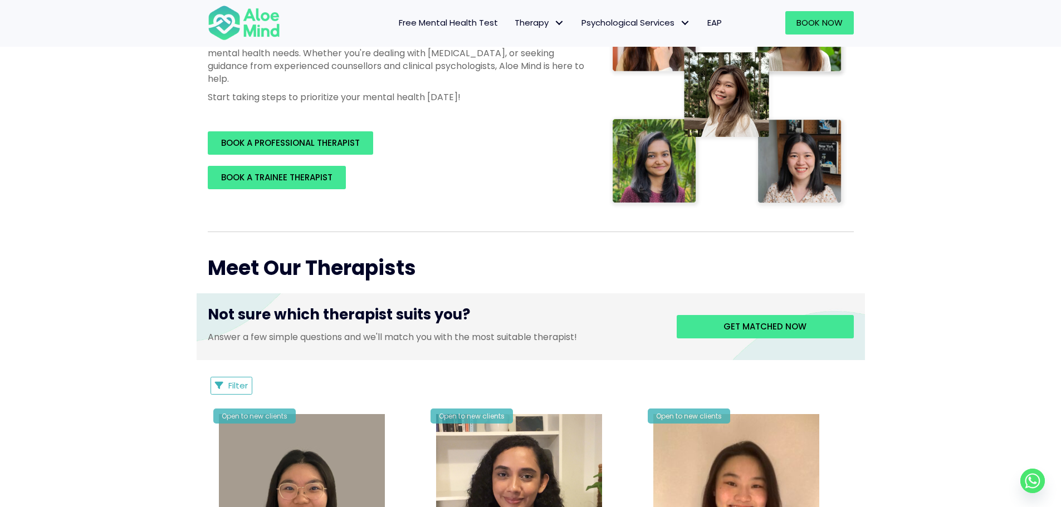
scroll to position [167, 0]
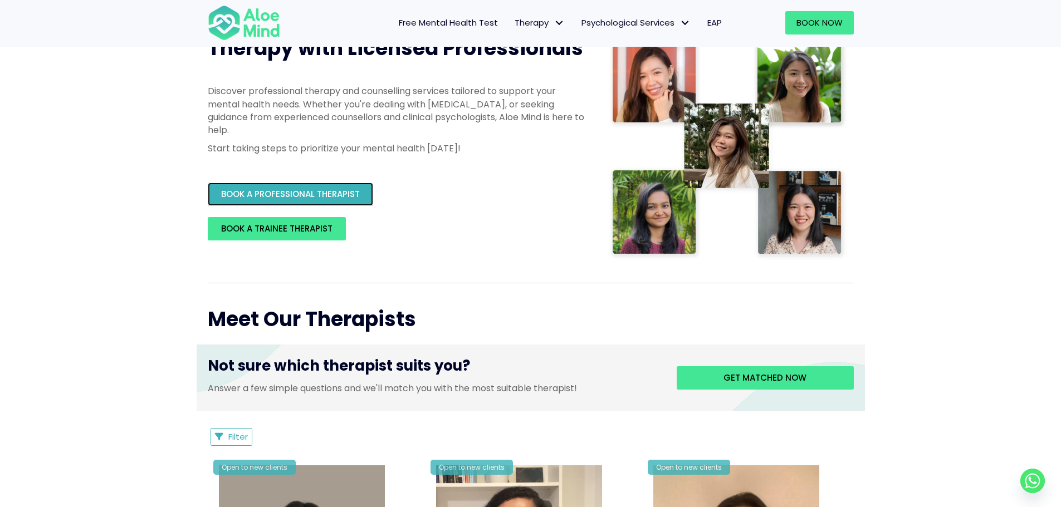
click at [340, 193] on span "BOOK A PROFESSIONAL THERAPIST" at bounding box center [290, 194] width 139 height 12
